Goal: Task Accomplishment & Management: Use online tool/utility

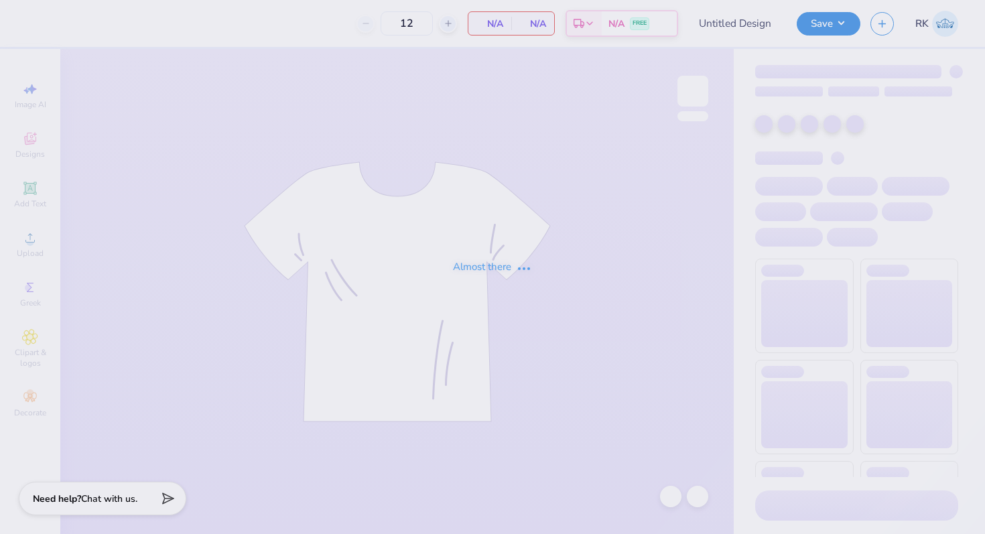
type input "DG Gameday"
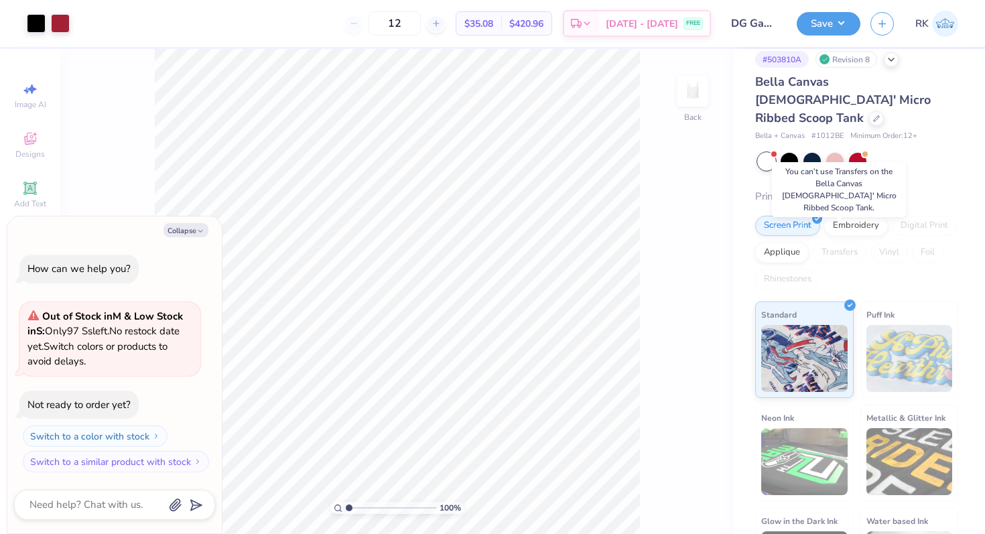
scroll to position [13, 0]
click at [846, 243] on div "Transfers" at bounding box center [840, 253] width 54 height 20
click at [193, 227] on button "Collapse" at bounding box center [186, 230] width 45 height 14
type textarea "x"
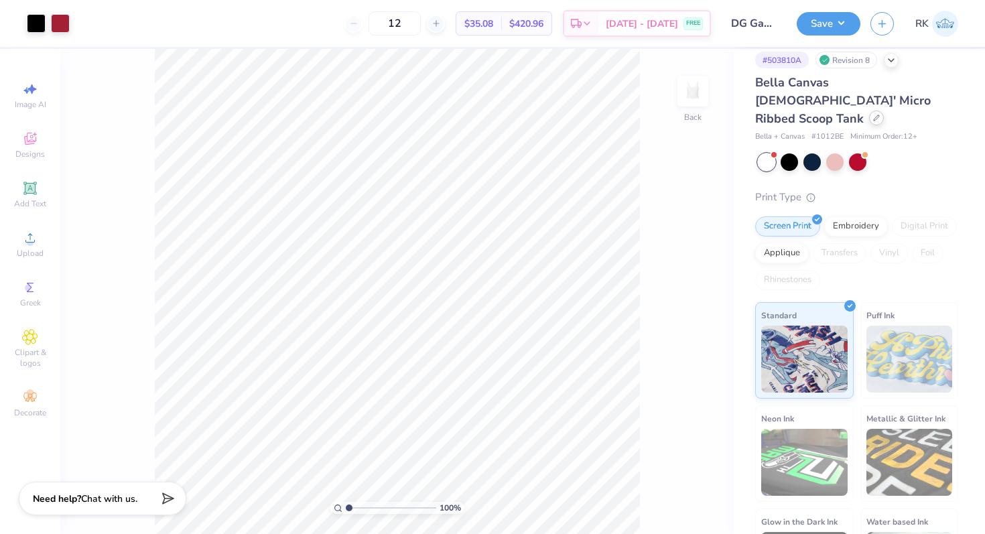
click at [874, 115] on icon at bounding box center [877, 118] width 7 height 7
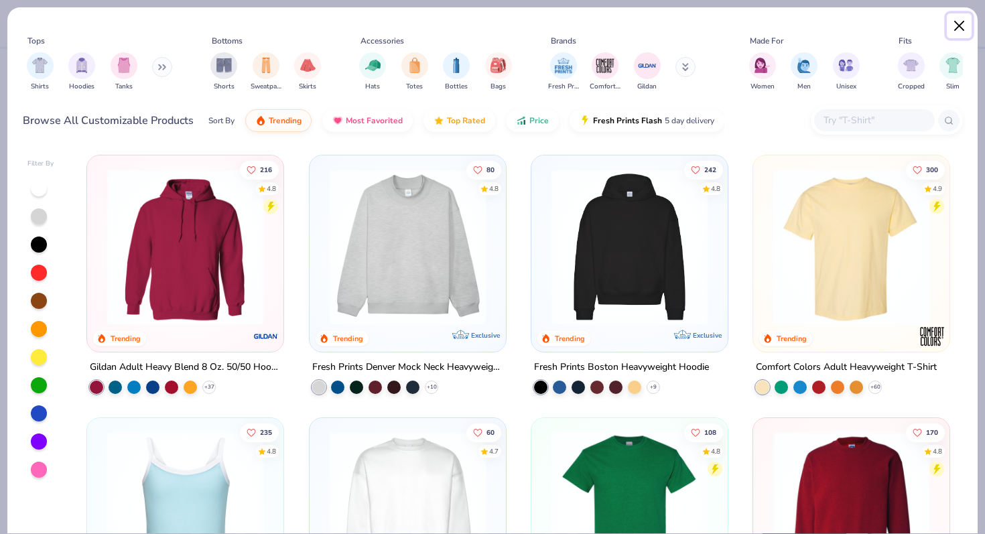
click at [965, 23] on button "Close" at bounding box center [959, 25] width 25 height 25
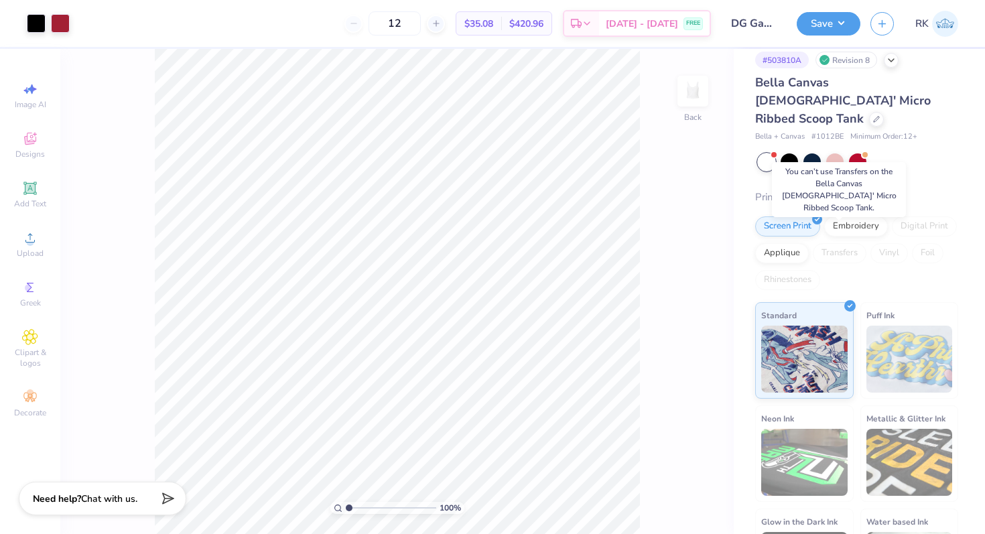
click at [845, 243] on div "Transfers" at bounding box center [840, 253] width 54 height 20
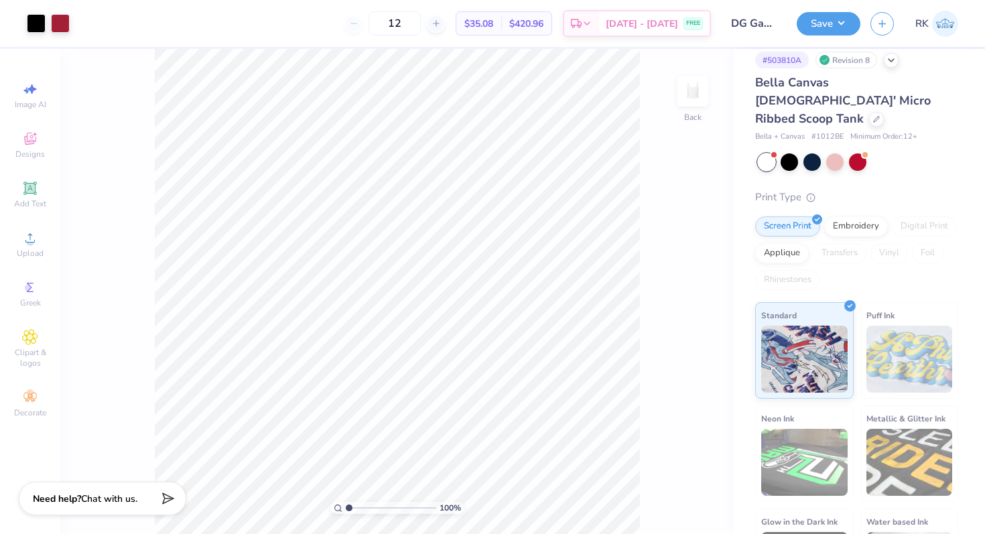
click at [847, 253] on div "Screen Print Embroidery Digital Print Applique Transfers Vinyl Foil Rhinestones" at bounding box center [857, 254] width 203 height 74
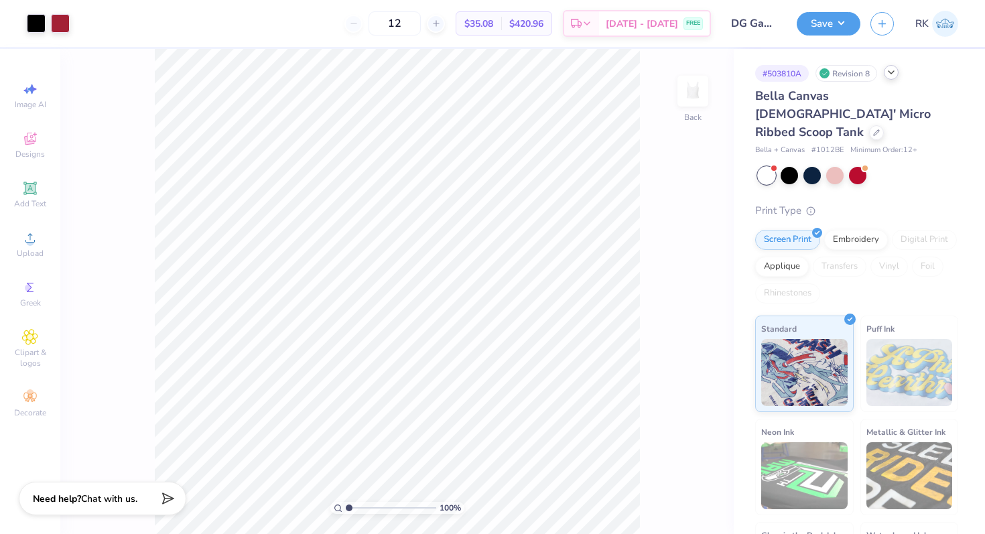
click at [890, 74] on icon at bounding box center [891, 72] width 11 height 11
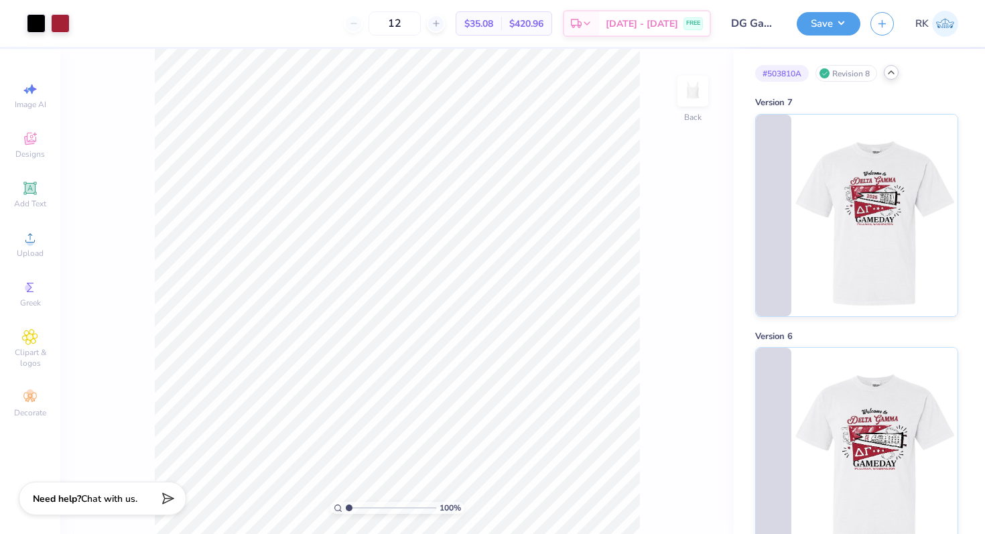
click at [894, 73] on icon at bounding box center [891, 72] width 11 height 11
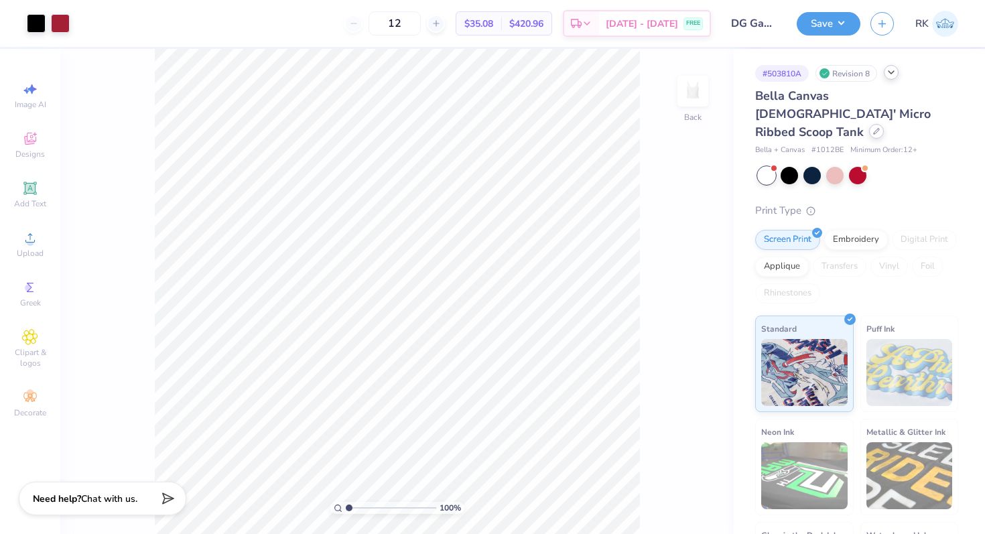
click at [874, 128] on icon at bounding box center [877, 131] width 7 height 7
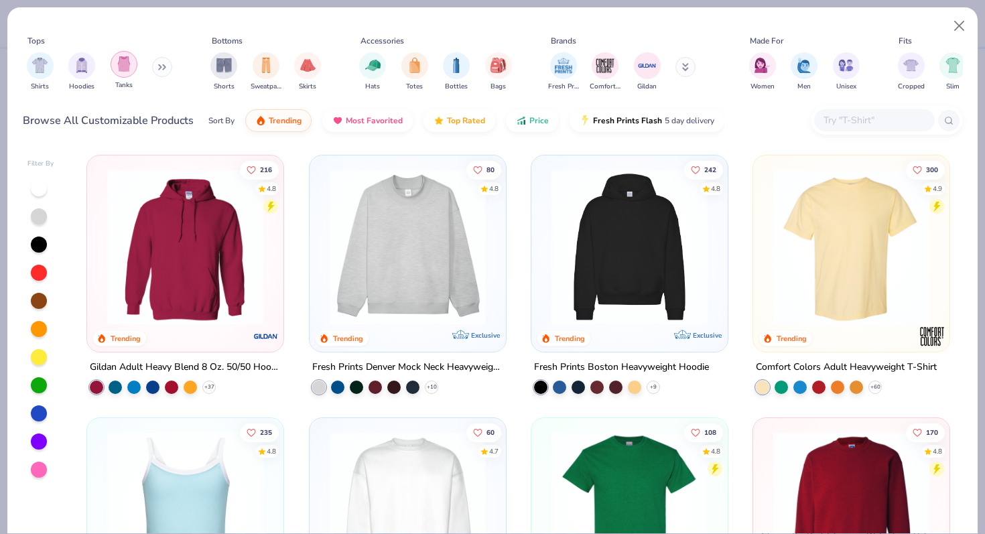
click at [123, 66] on img "filter for Tanks" at bounding box center [124, 63] width 15 height 15
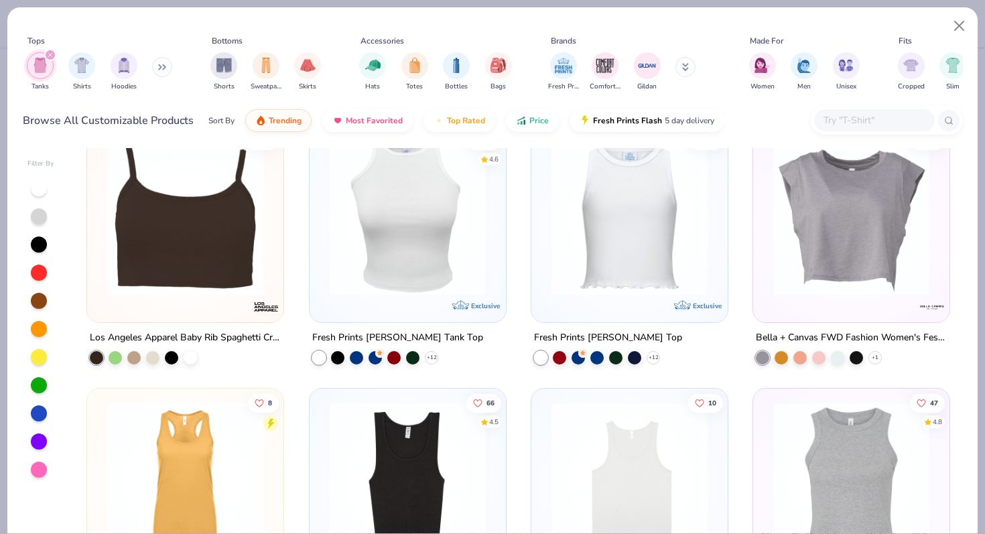
scroll to position [569, 0]
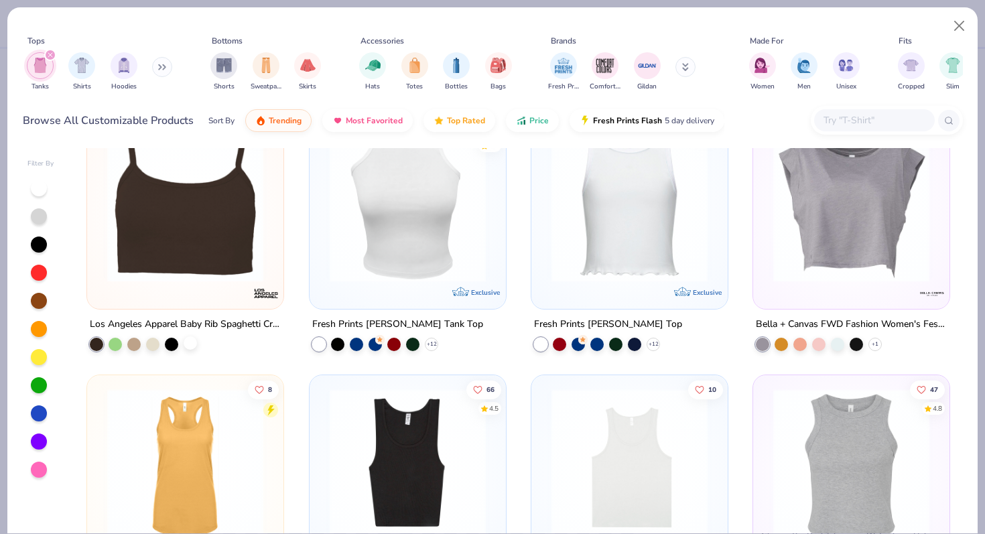
click at [192, 343] on div at bounding box center [190, 343] width 13 height 13
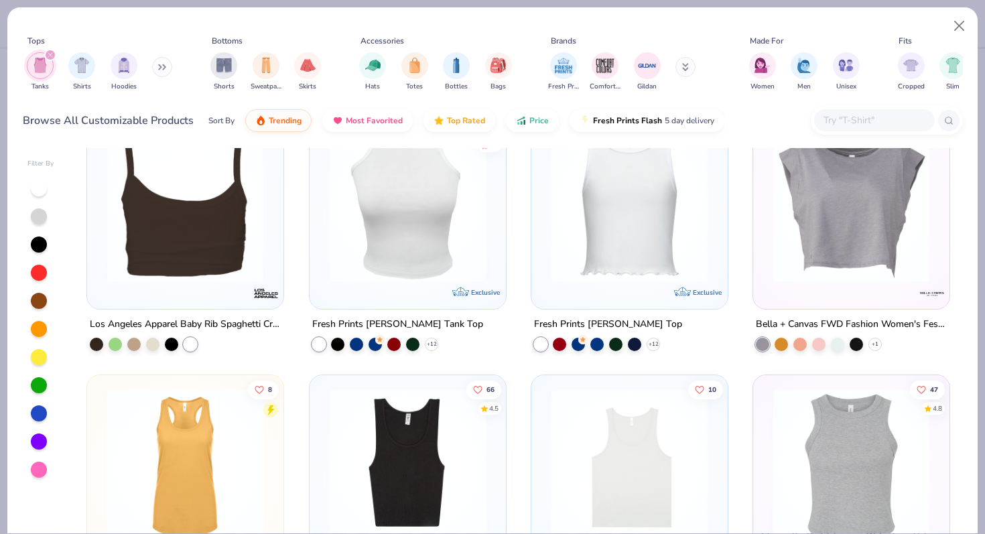
click at [229, 233] on div at bounding box center [185, 203] width 509 height 156
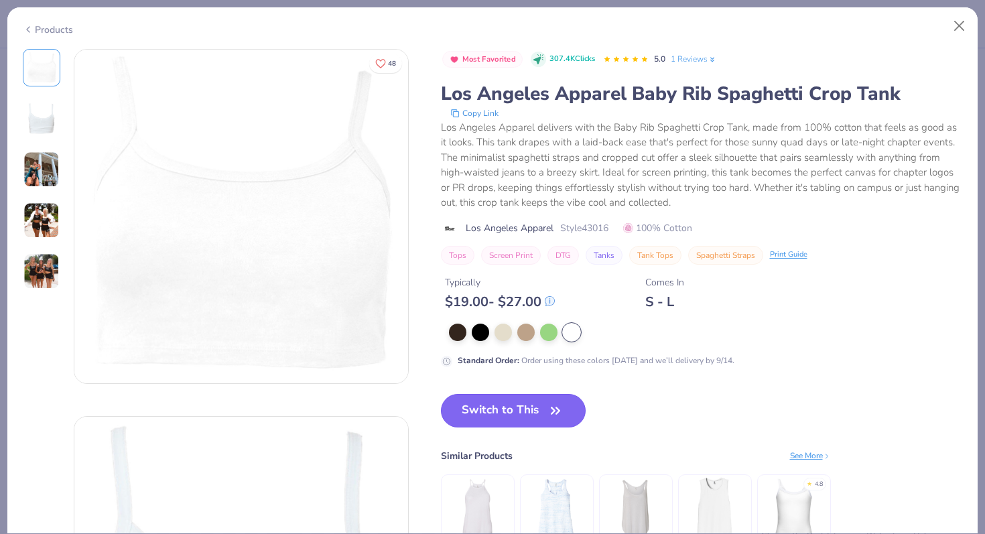
click at [503, 407] on button "Switch to This" at bounding box center [513, 411] width 145 height 34
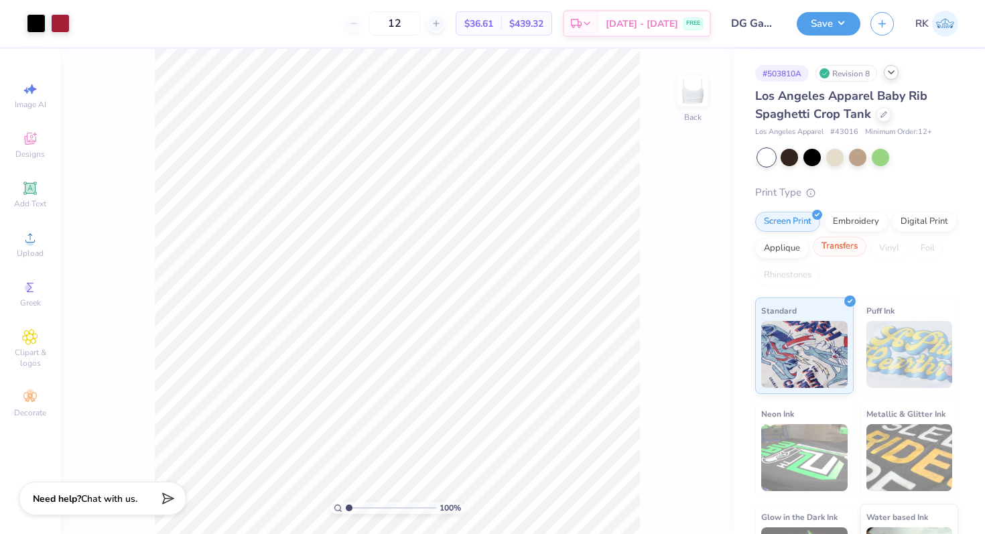
click at [839, 253] on div "Transfers" at bounding box center [840, 247] width 54 height 20
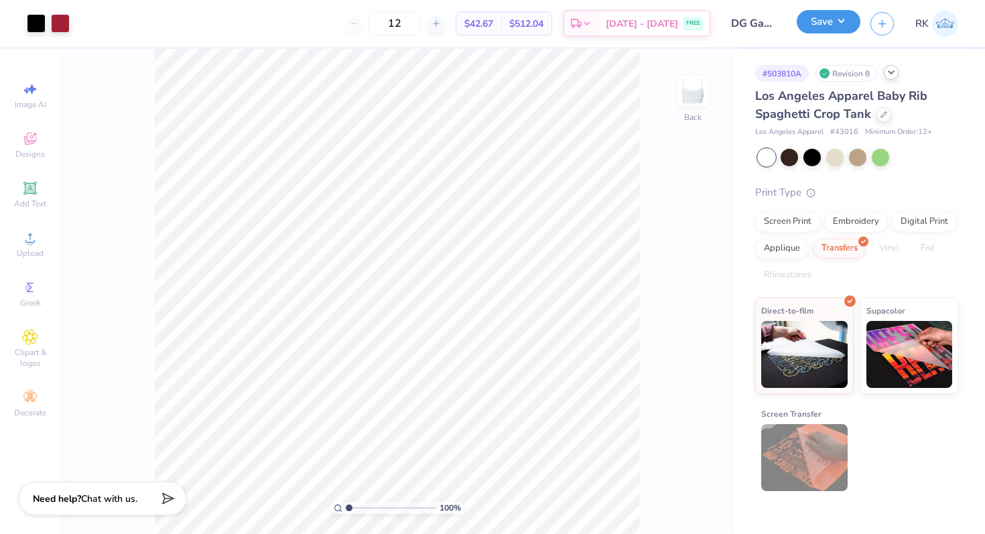
click at [838, 29] on button "Save" at bounding box center [829, 21] width 64 height 23
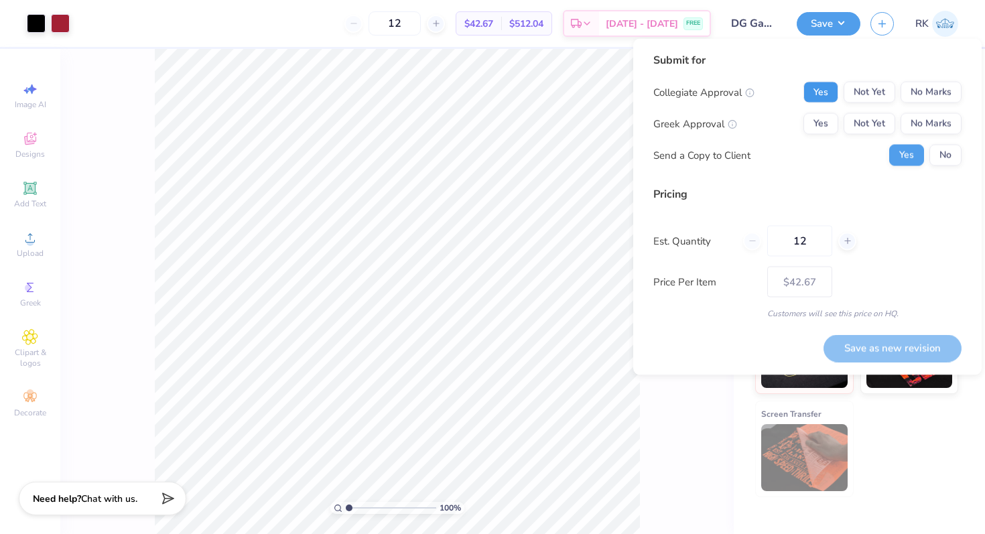
click at [818, 98] on button "Yes" at bounding box center [821, 92] width 35 height 21
click at [818, 121] on button "Yes" at bounding box center [821, 123] width 35 height 21
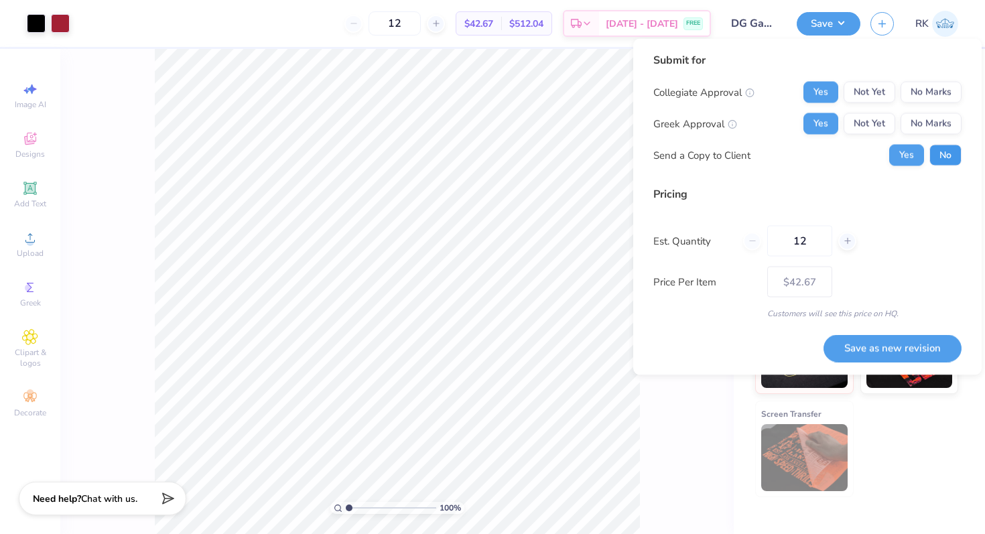
click at [951, 153] on button "No" at bounding box center [946, 155] width 32 height 21
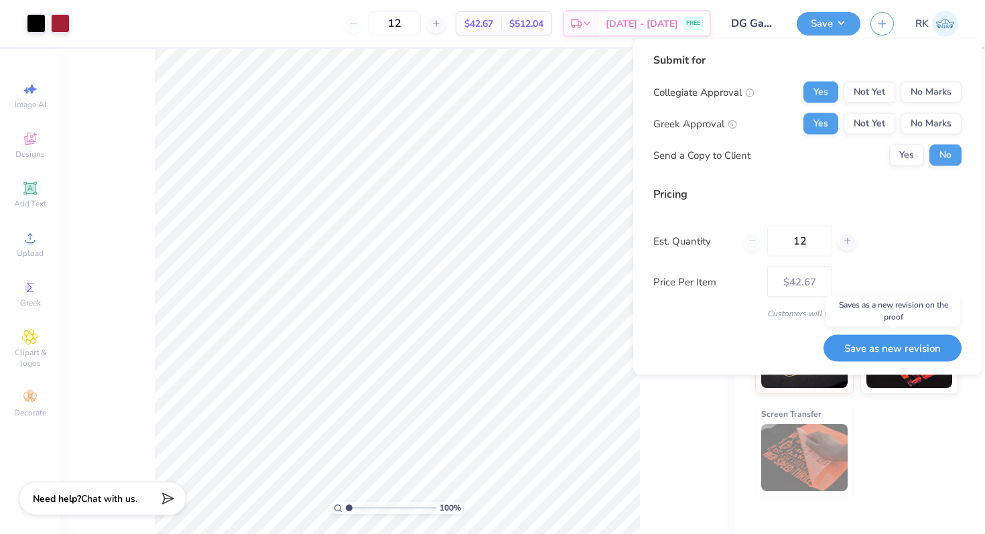
click at [906, 345] on button "Save as new revision" at bounding box center [893, 348] width 138 height 27
type input "$42.67"
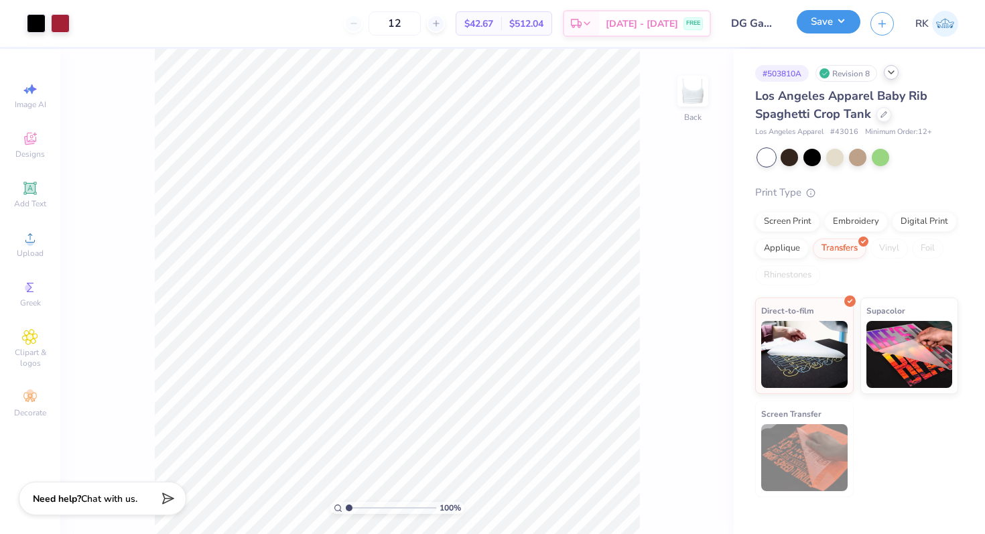
click at [809, 27] on button "Save" at bounding box center [829, 21] width 64 height 23
click at [876, 119] on div "Los Angeles Apparel Baby Rib Spaghetti Crop Tank" at bounding box center [857, 105] width 203 height 36
click at [881, 119] on div at bounding box center [884, 113] width 15 height 15
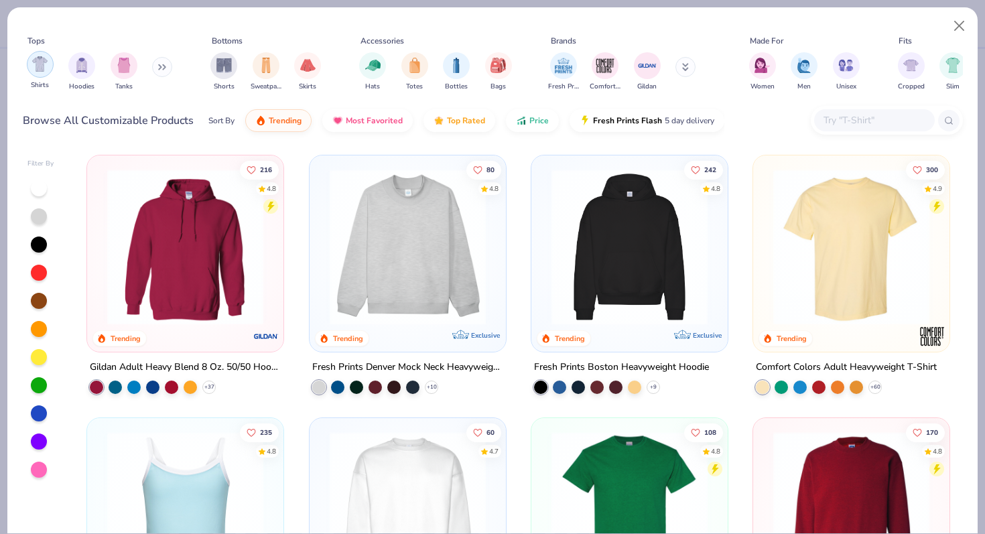
click at [44, 74] on div "filter for Shirts" at bounding box center [40, 64] width 27 height 27
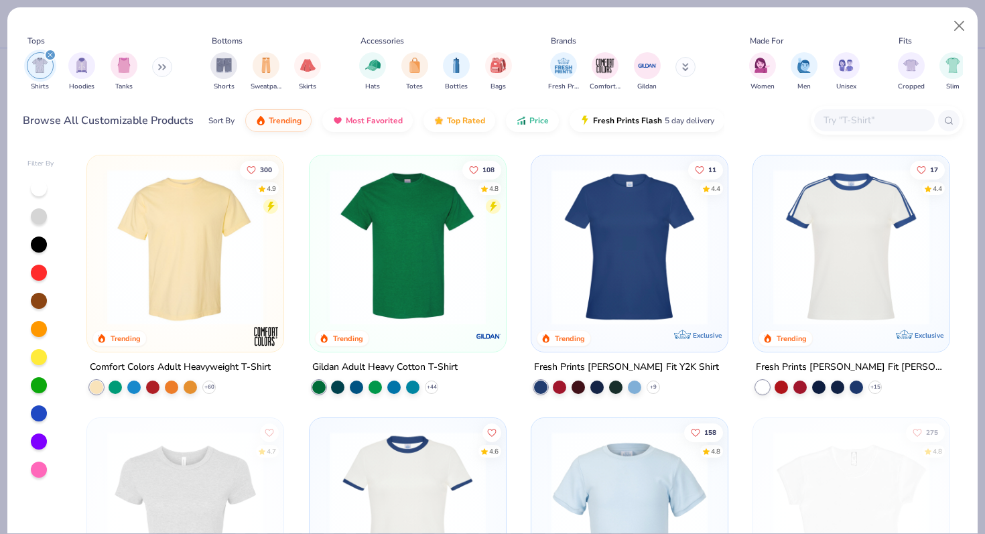
click at [200, 246] on img at bounding box center [186, 247] width 170 height 156
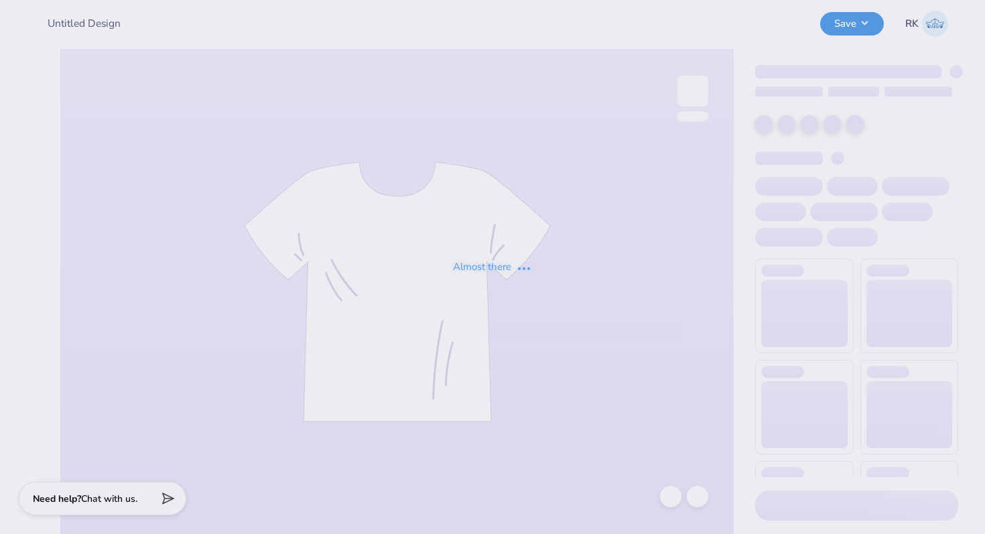
type input "DG Gameday"
